Goal: Information Seeking & Learning: Find specific page/section

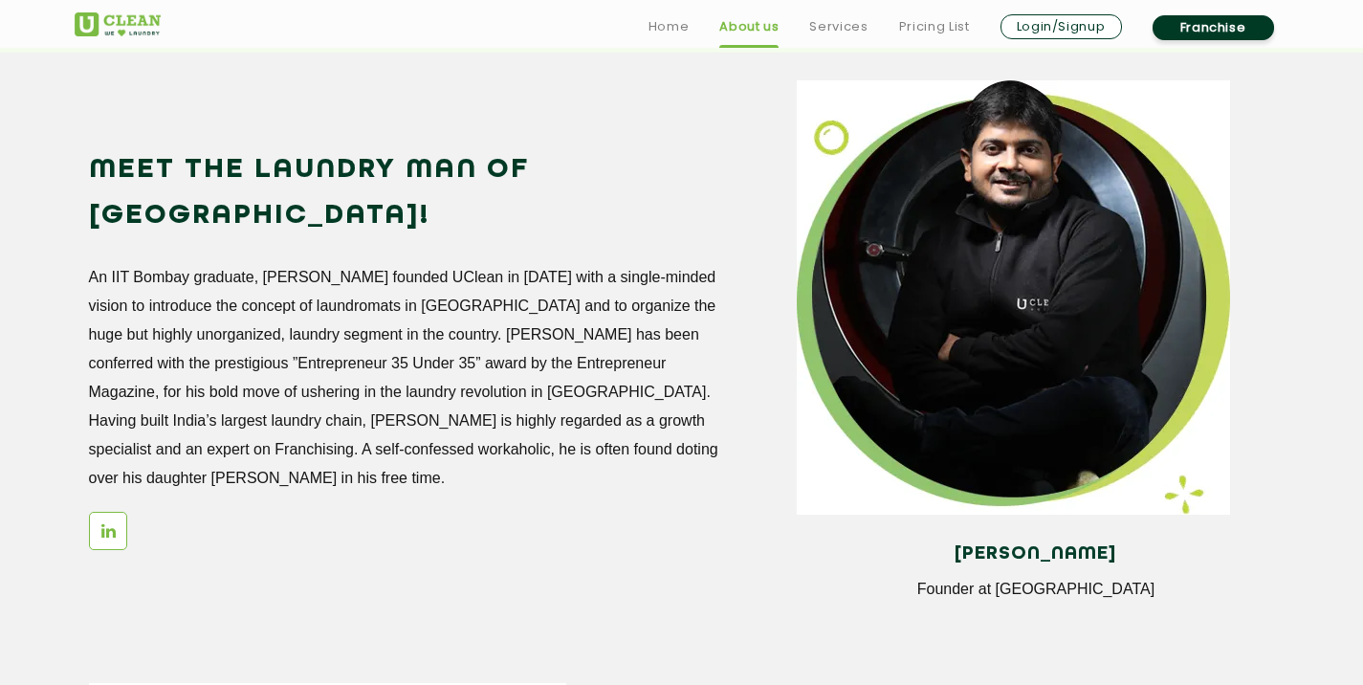
scroll to position [1638, 0]
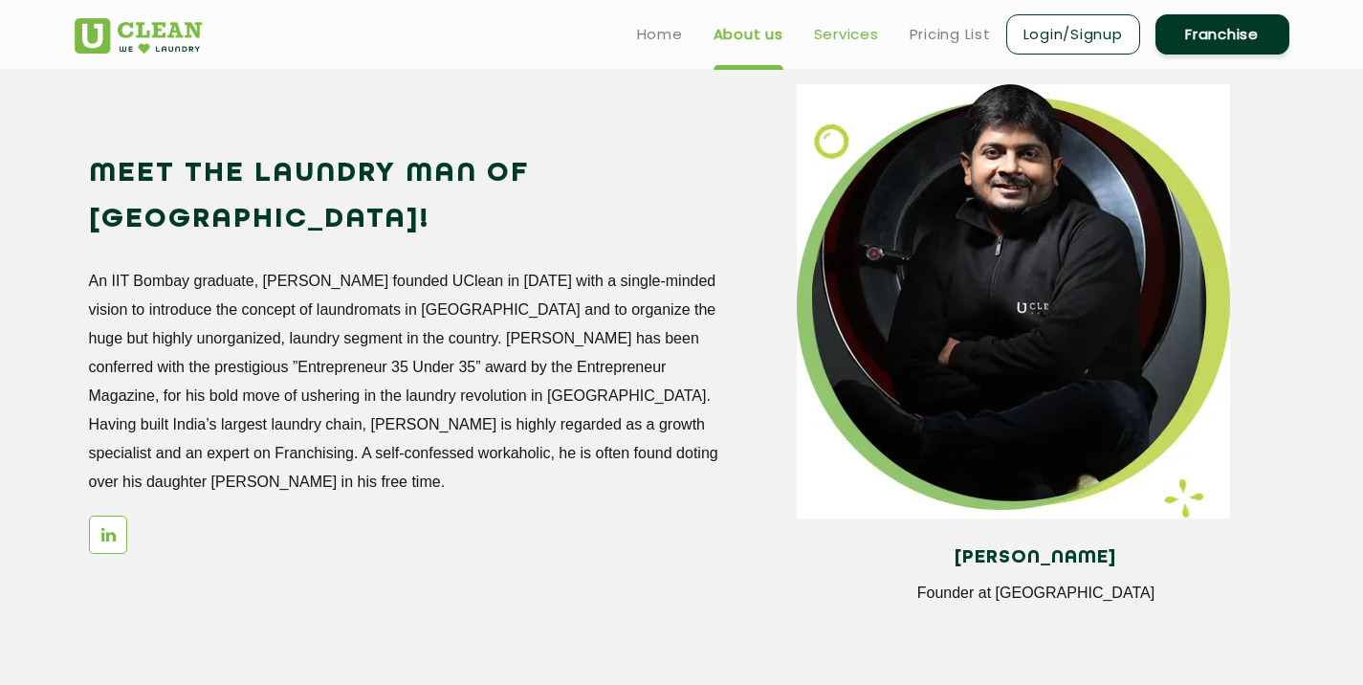
click at [827, 25] on link "Services" at bounding box center [846, 34] width 65 height 23
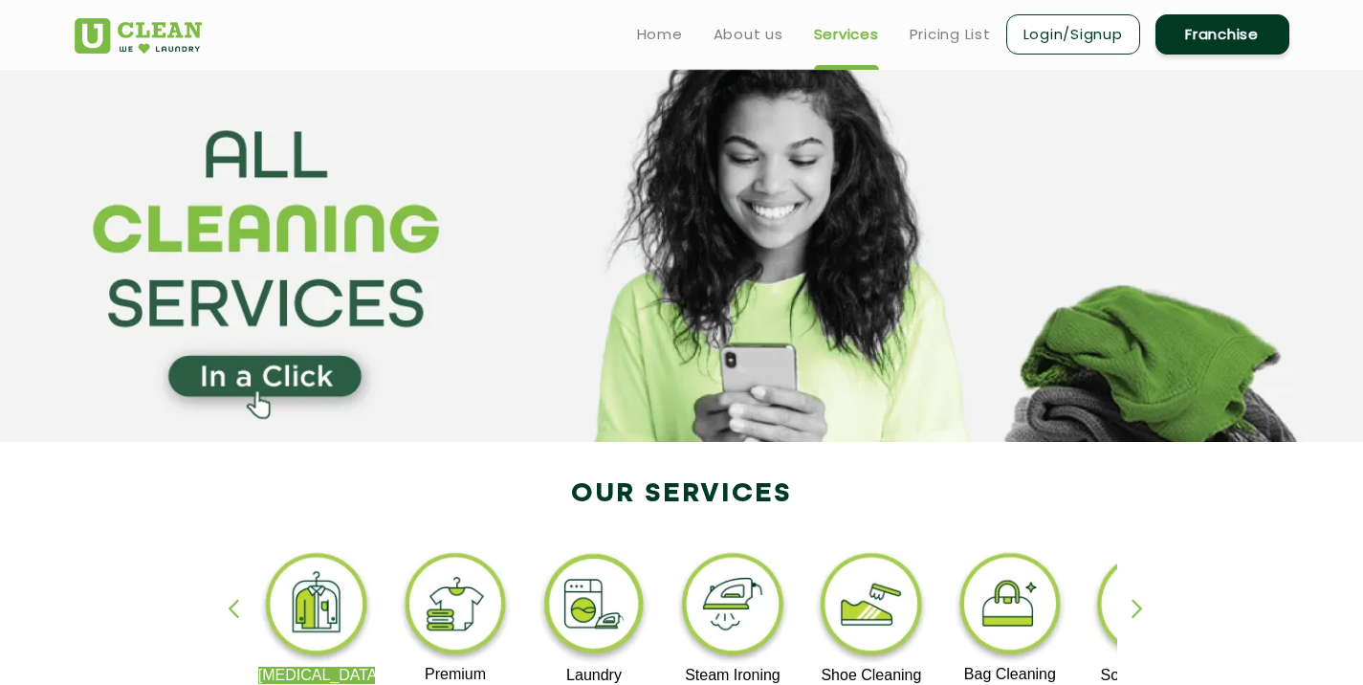
click at [931, 53] on ul "Home About us Services Pricing List Login/Signup Franchise" at bounding box center [956, 33] width 668 height 45
click at [931, 33] on link "Pricing List" at bounding box center [950, 34] width 81 height 23
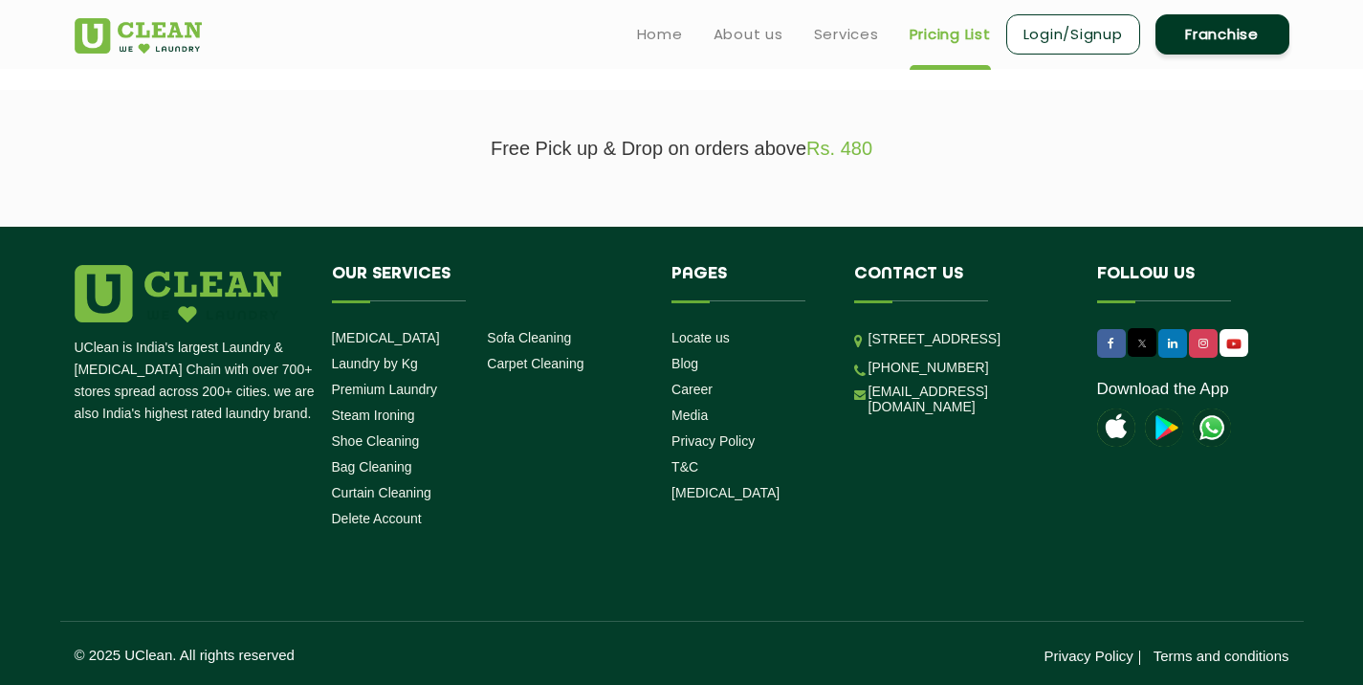
scroll to position [216, 0]
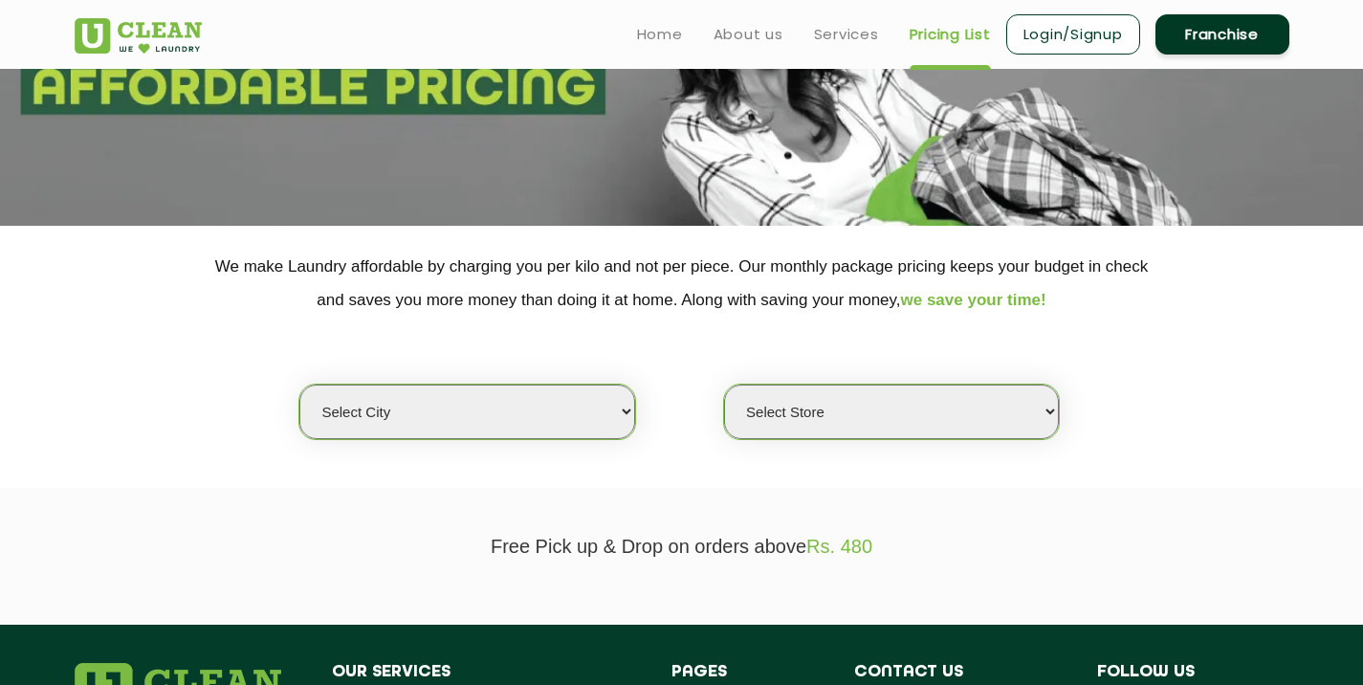
click at [434, 405] on select "Select city [GEOGRAPHIC_DATA] [GEOGRAPHIC_DATA] [GEOGRAPHIC_DATA] [GEOGRAPHIC_D…" at bounding box center [466, 412] width 335 height 55
select select "14"
click at [299, 386] on select "Select city [GEOGRAPHIC_DATA] [GEOGRAPHIC_DATA] [GEOGRAPHIC_DATA] [GEOGRAPHIC_D…" at bounding box center [466, 412] width 335 height 55
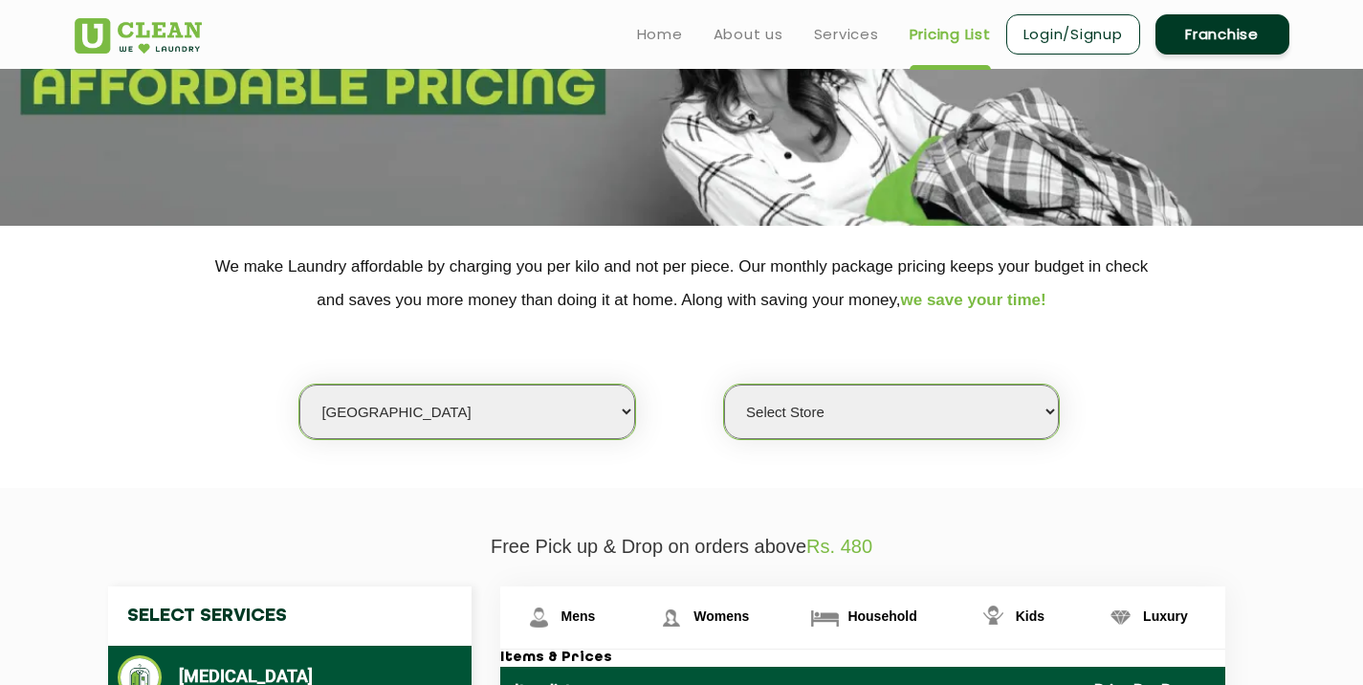
click at [844, 425] on select "Select Store UClean Aliganj UClean Hazratganj [GEOGRAPHIC_DATA] [GEOGRAPHIC_DAT…" at bounding box center [891, 412] width 335 height 55
select select "292"
click at [724, 386] on select "Select Store UClean Aliganj UClean Hazratganj [GEOGRAPHIC_DATA] [GEOGRAPHIC_DAT…" at bounding box center [891, 412] width 335 height 55
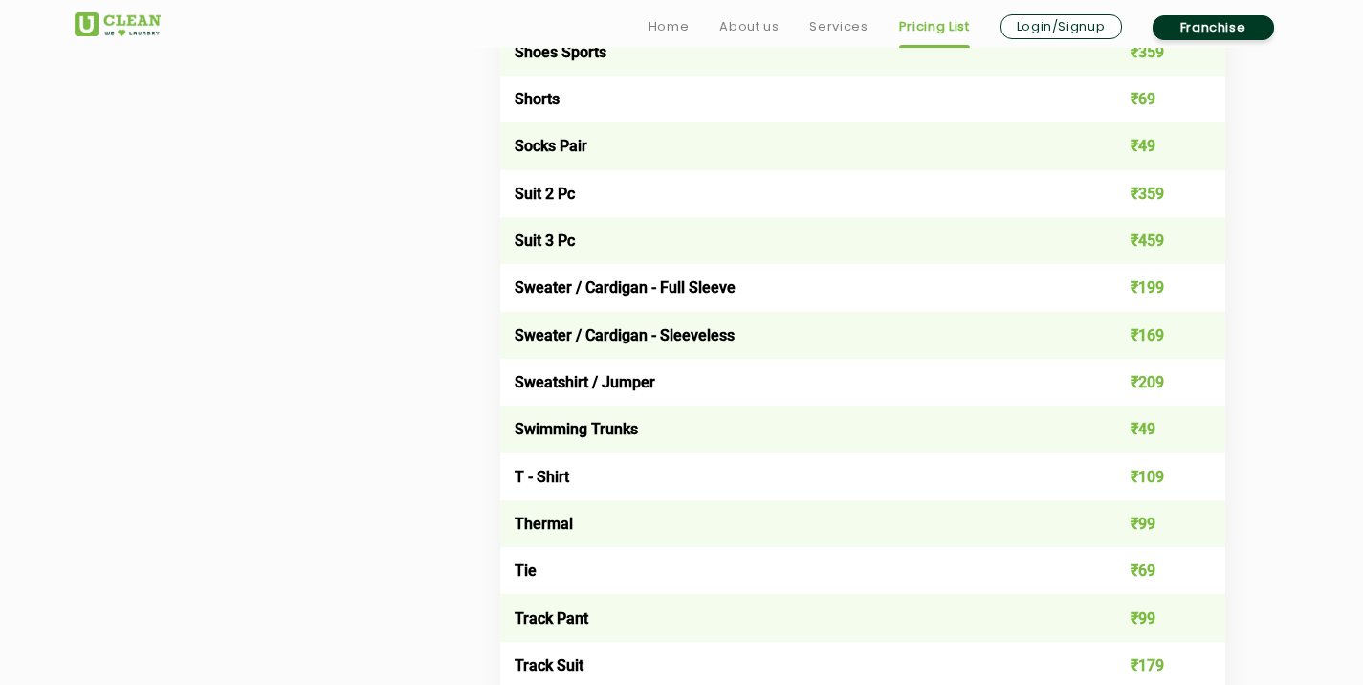
scroll to position [4161, 0]
